Goal: Navigation & Orientation: Find specific page/section

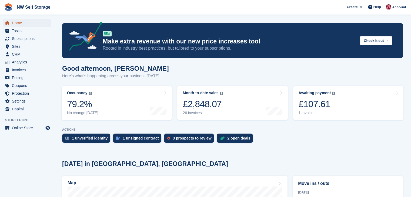
click at [18, 25] on span "Home" at bounding box center [28, 23] width 32 height 8
click at [17, 24] on span "Home" at bounding box center [28, 23] width 32 height 8
click at [28, 25] on span "Home" at bounding box center [28, 23] width 32 height 8
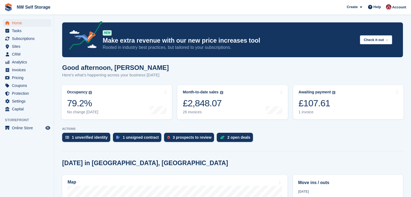
scroll to position [82, 0]
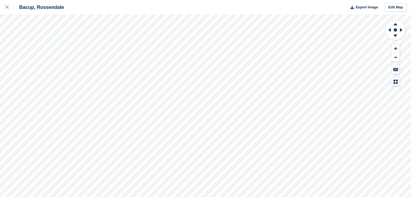
click at [9, 7] on div at bounding box center [9, 7] width 9 height 6
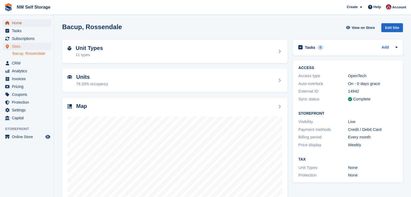
click at [17, 24] on span "Home" at bounding box center [28, 23] width 32 height 8
